Goal: Information Seeking & Learning: Find specific fact

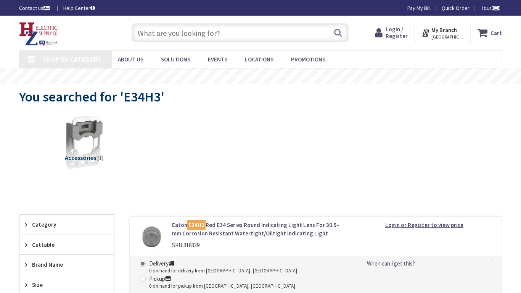
type input "Jamestown River Walk Foot Path, [STREET_ADDRESS][PERSON_NAME]"
